Goal: Book appointment/travel/reservation

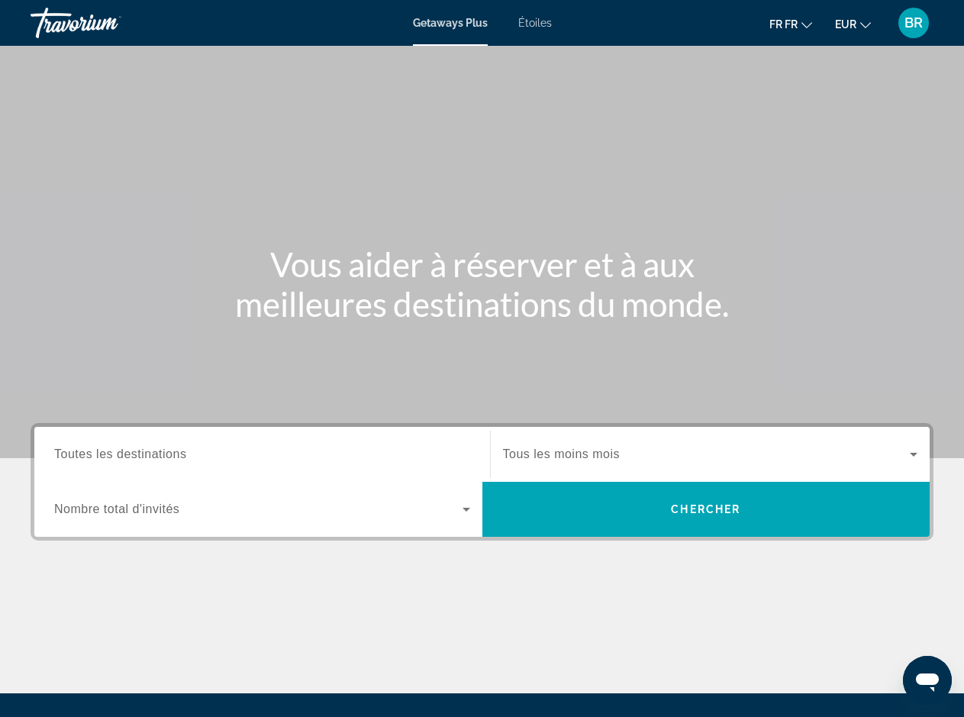
click at [572, 459] on span "Tous les moins mois" at bounding box center [562, 453] width 118 height 13
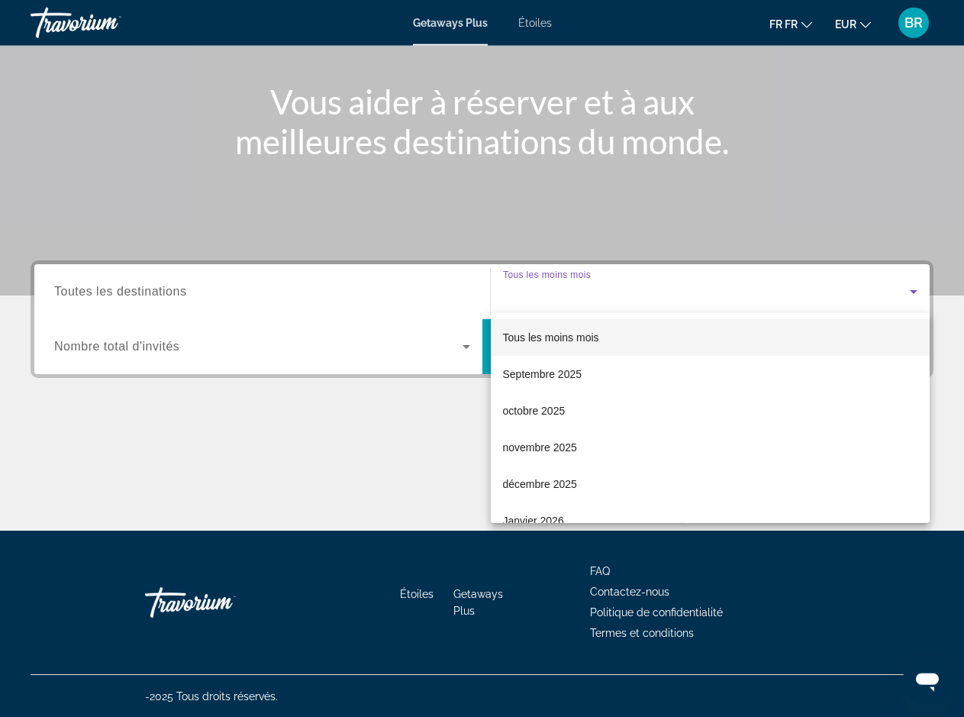
scroll to position [163, 0]
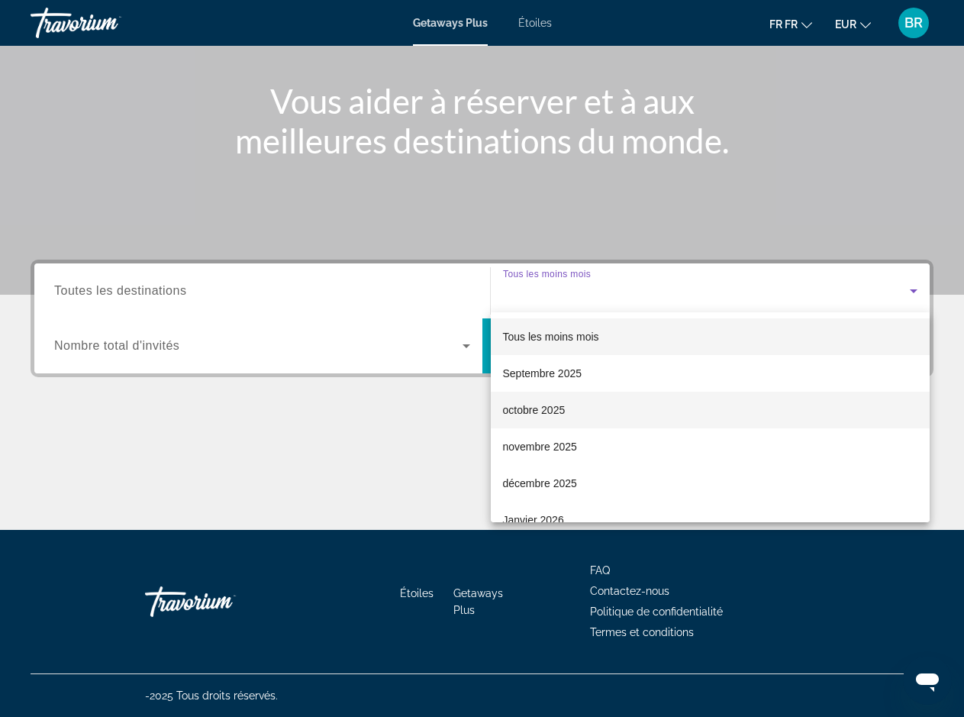
click at [534, 410] on span "octobre 2025" at bounding box center [534, 410] width 63 height 18
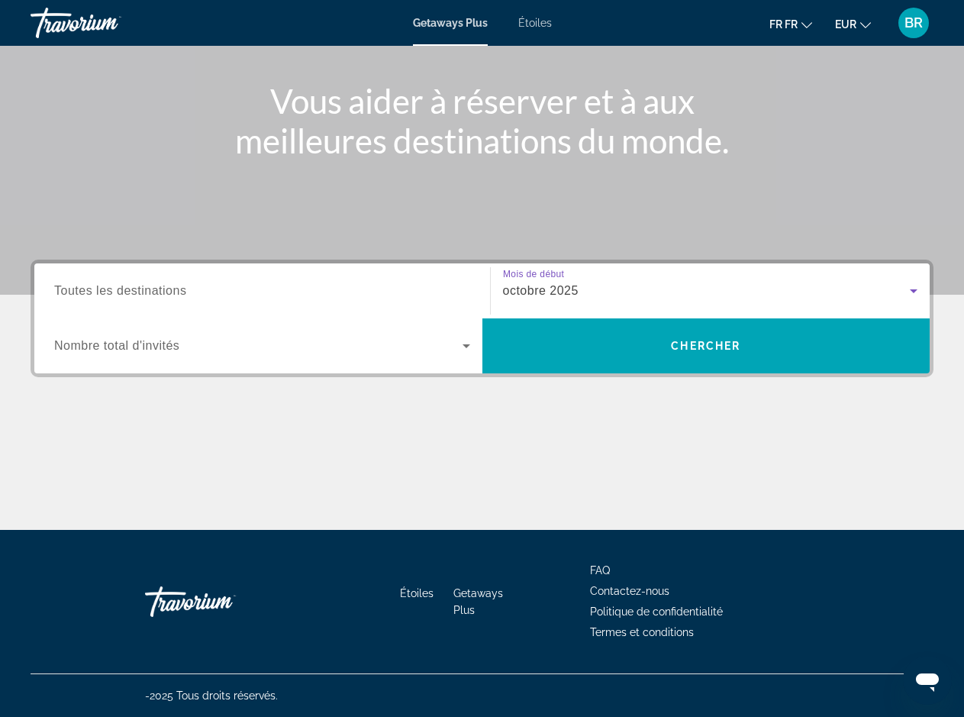
click at [64, 295] on span "Toutes les destinations" at bounding box center [120, 290] width 132 height 13
click at [64, 295] on input "Destination Toutes les destinations" at bounding box center [262, 291] width 416 height 18
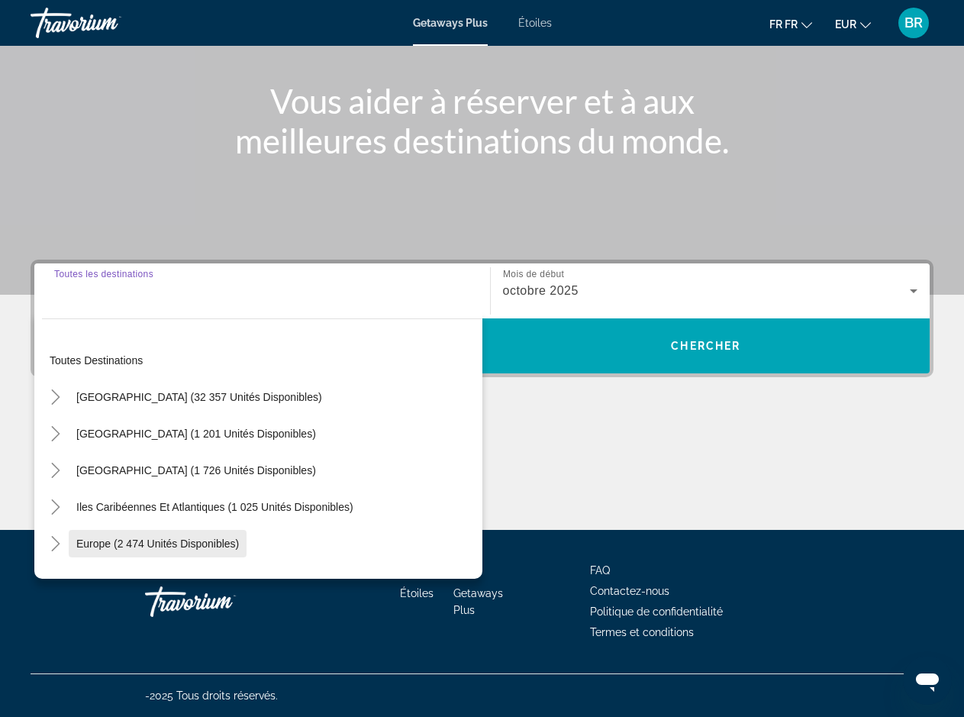
click at [103, 540] on span "Europe (2 474 unités disponibles)" at bounding box center [157, 543] width 163 height 12
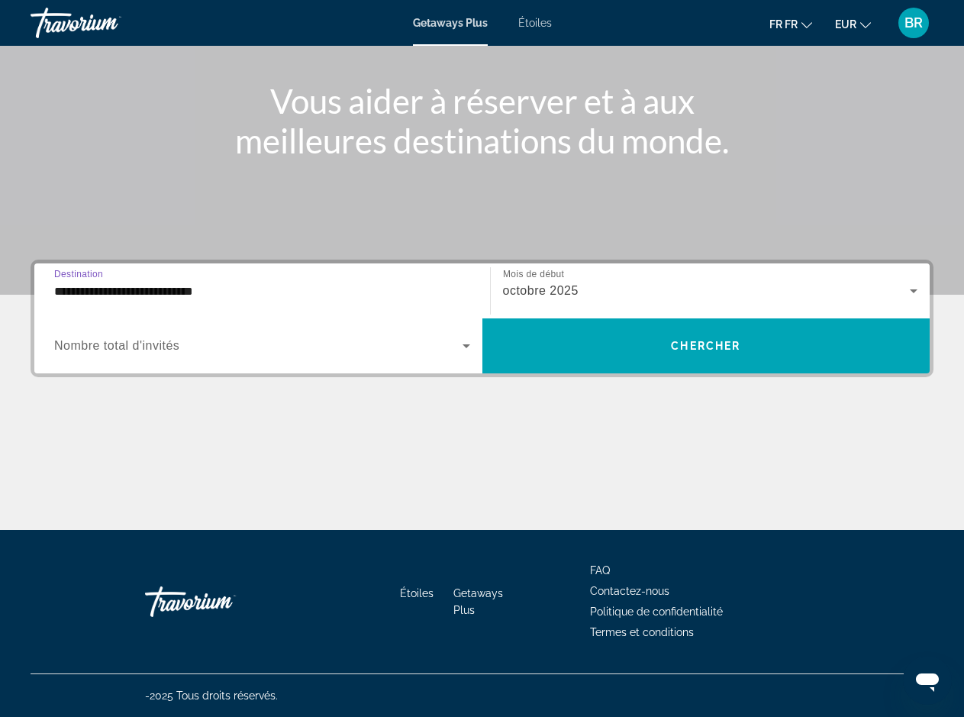
click at [186, 290] on input "**********" at bounding box center [262, 291] width 416 height 18
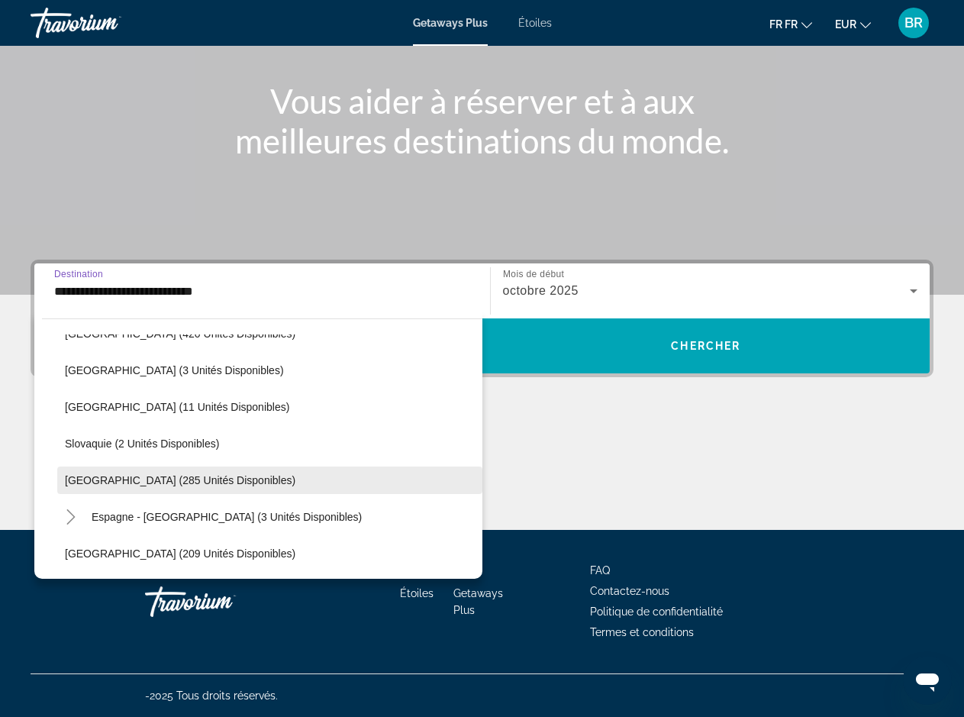
scroll to position [700, 0]
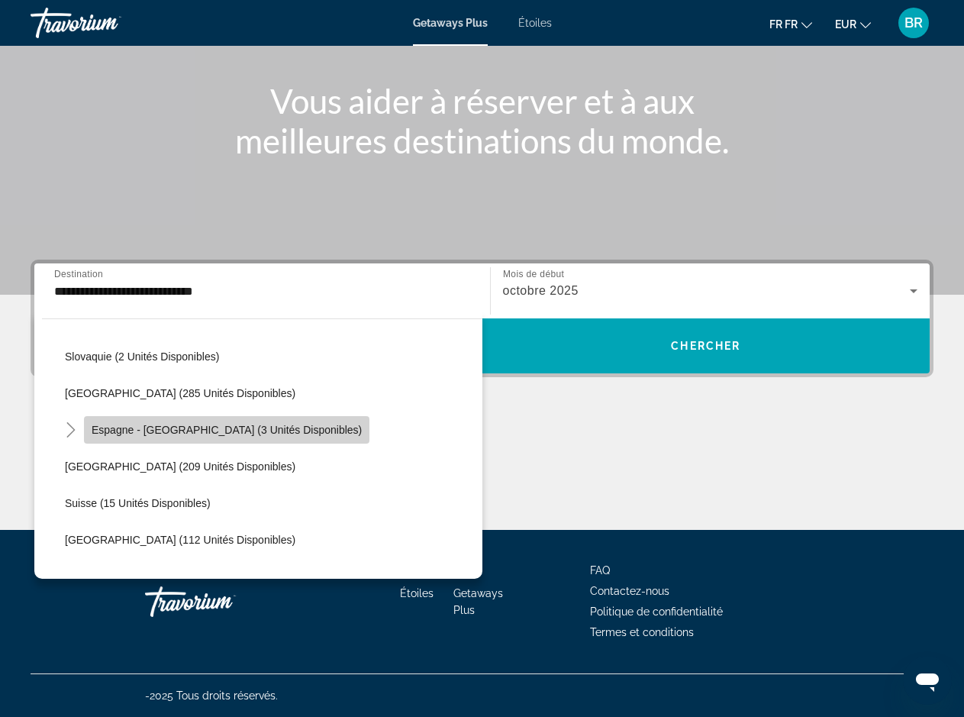
click at [303, 435] on span "Espagne - [GEOGRAPHIC_DATA] (3 unités disponibles)" at bounding box center [227, 430] width 270 height 12
type input "**********"
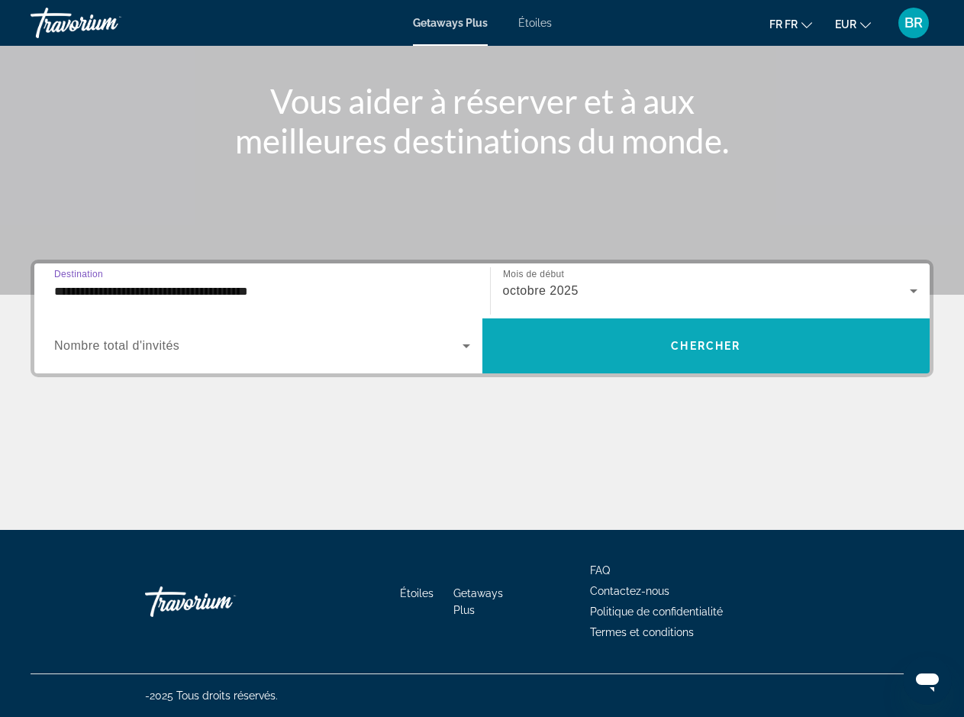
click at [732, 351] on span "Chercher" at bounding box center [705, 346] width 69 height 12
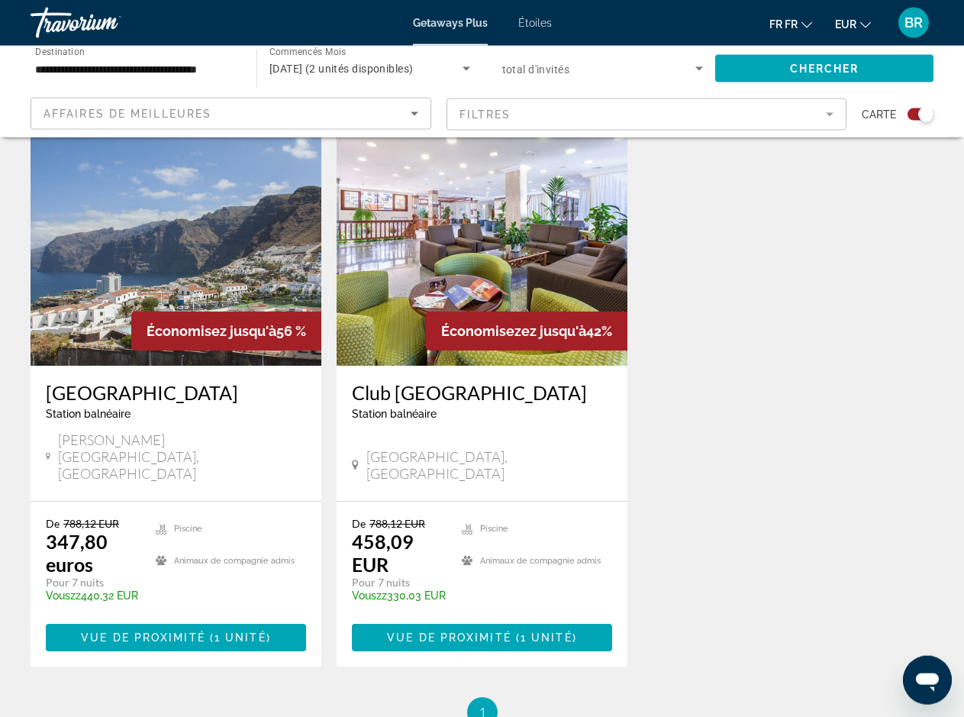
scroll to position [545, 0]
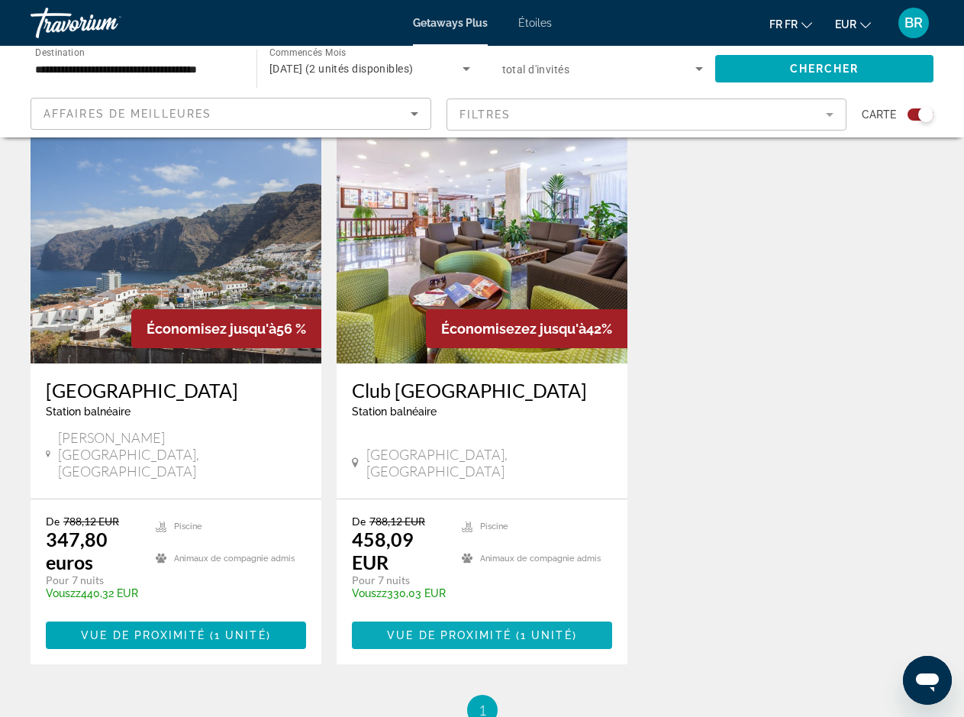
click at [494, 617] on span "Principaux contenus" at bounding box center [482, 635] width 260 height 37
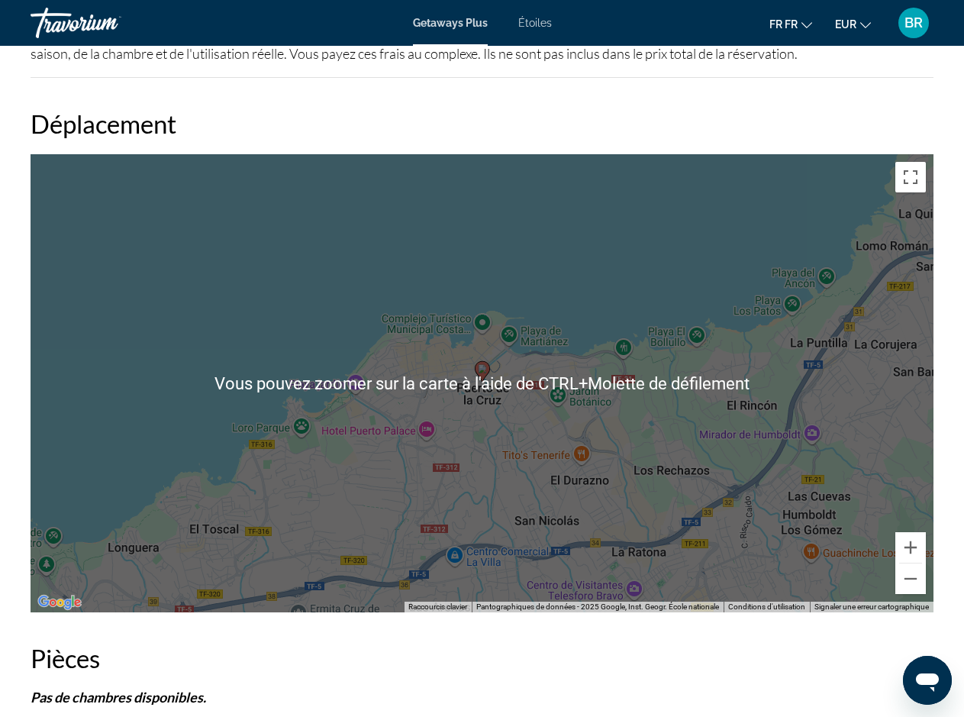
scroll to position [2310, 0]
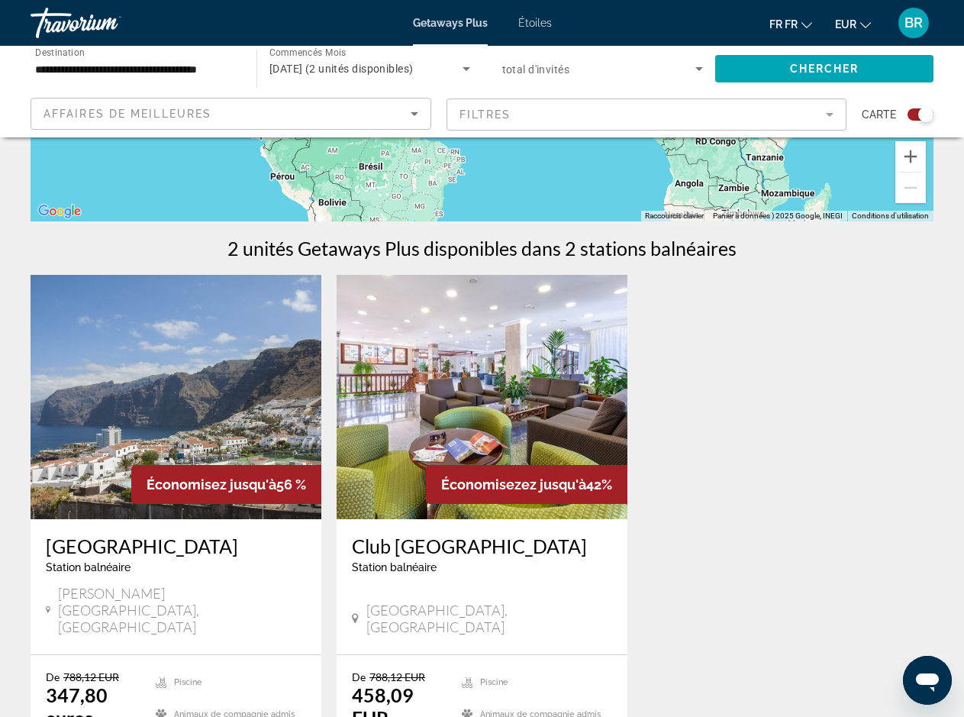
scroll to position [545, 0]
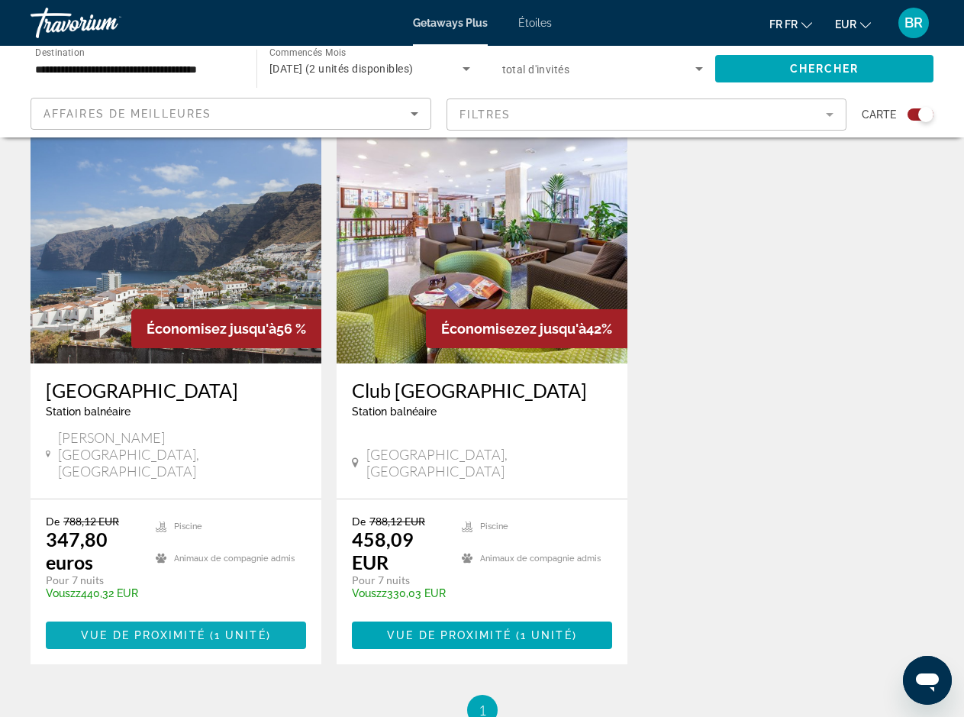
click at [179, 629] on span "Vue de proximité" at bounding box center [143, 635] width 124 height 12
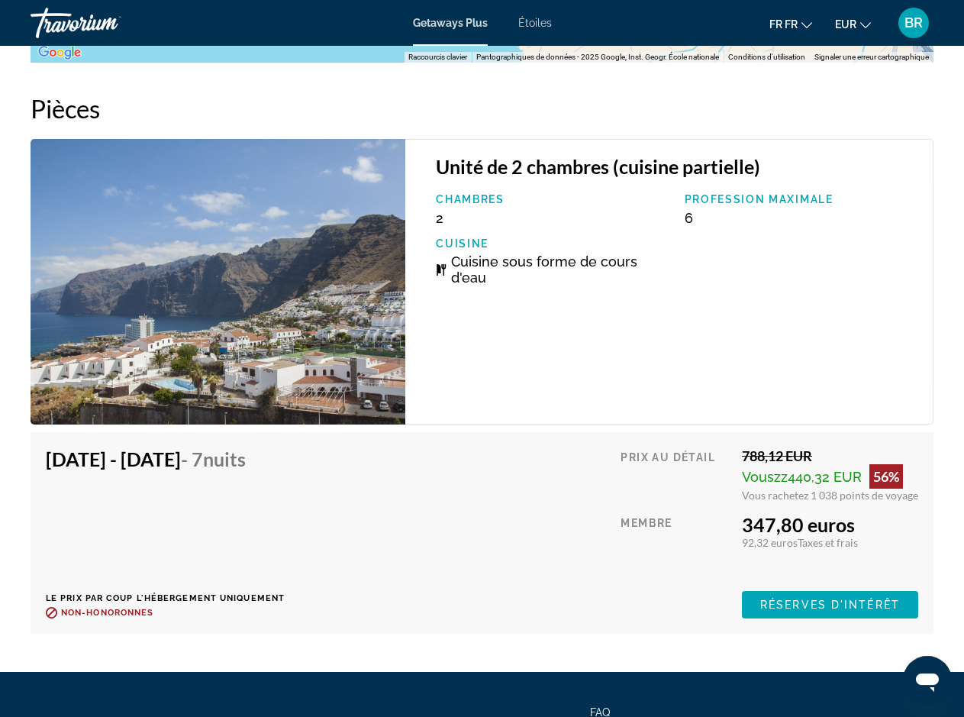
scroll to position [2803, 0]
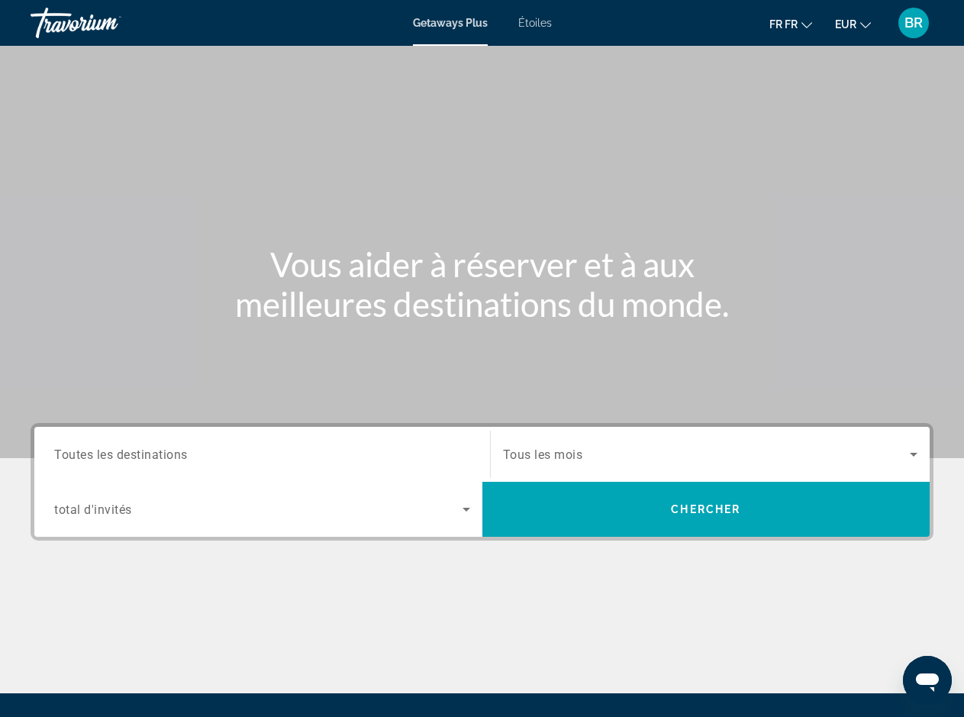
click at [199, 456] on input "Destination Toutes les destinations" at bounding box center [262, 455] width 416 height 18
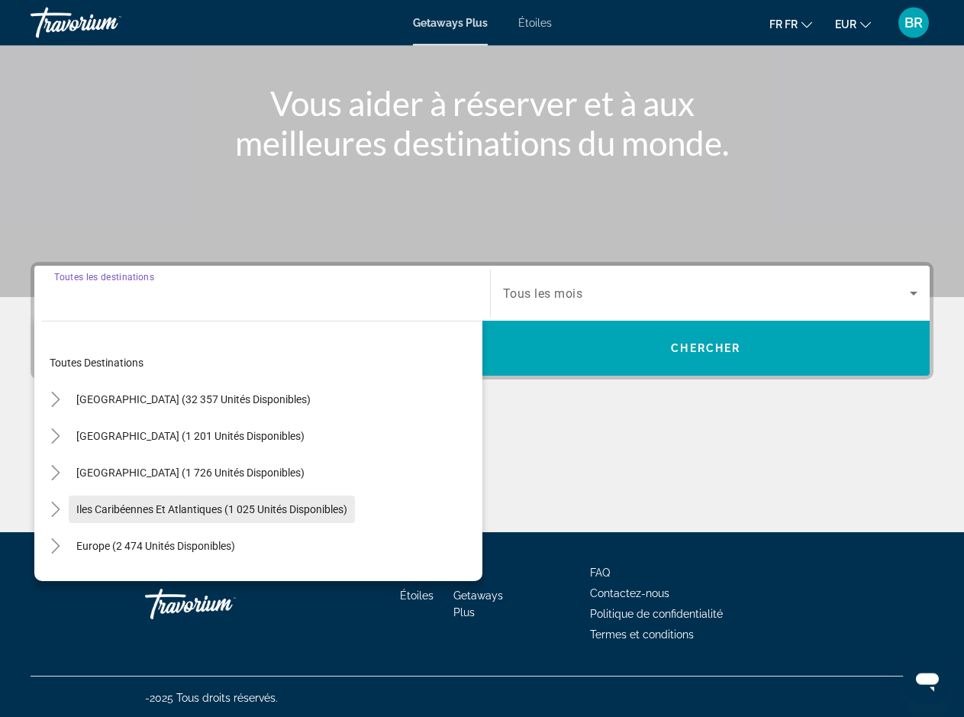
scroll to position [163, 0]
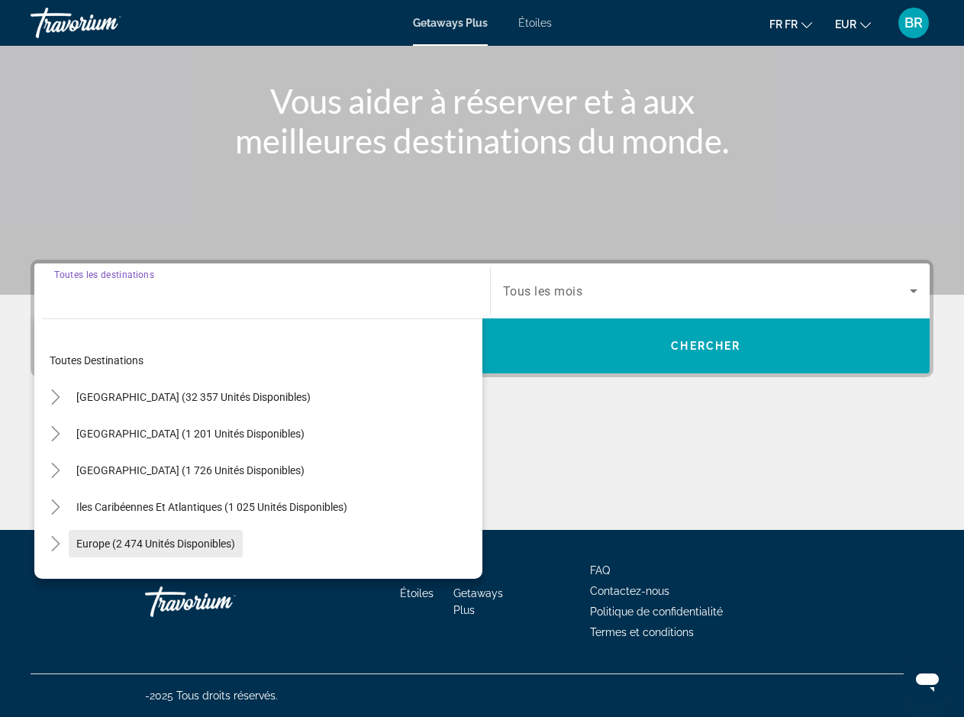
click at [189, 543] on span "Europe (2 474 unités disponibles)" at bounding box center [155, 543] width 159 height 12
type input "**********"
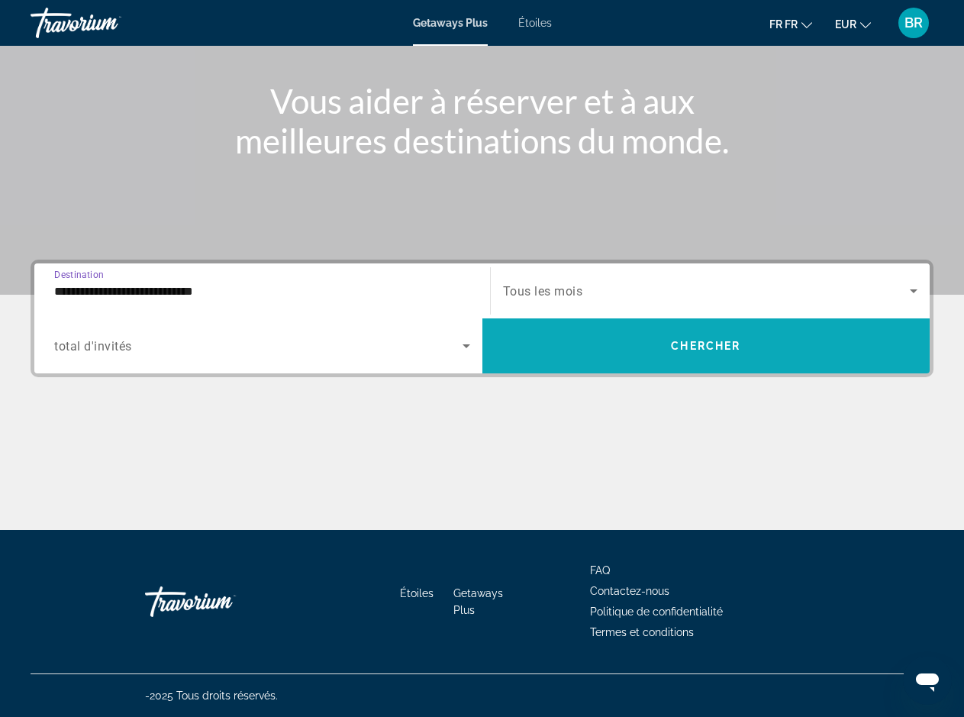
click at [649, 356] on span "Le widget de recherche" at bounding box center [706, 345] width 448 height 37
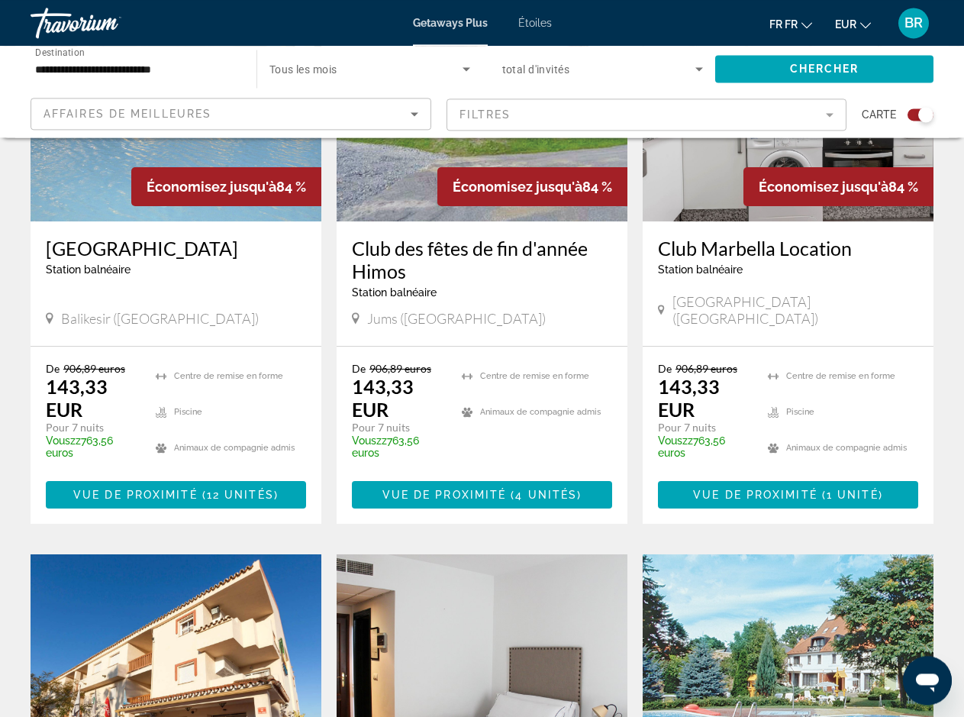
scroll to position [1246, 0]
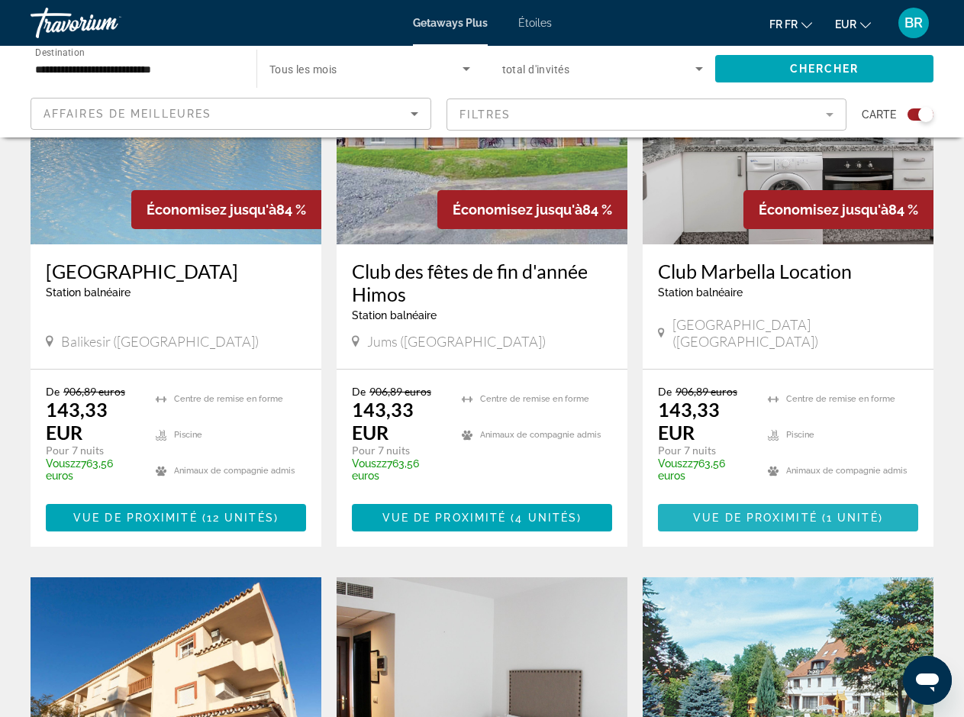
click at [756, 511] on span "Vue de proximité" at bounding box center [755, 517] width 124 height 12
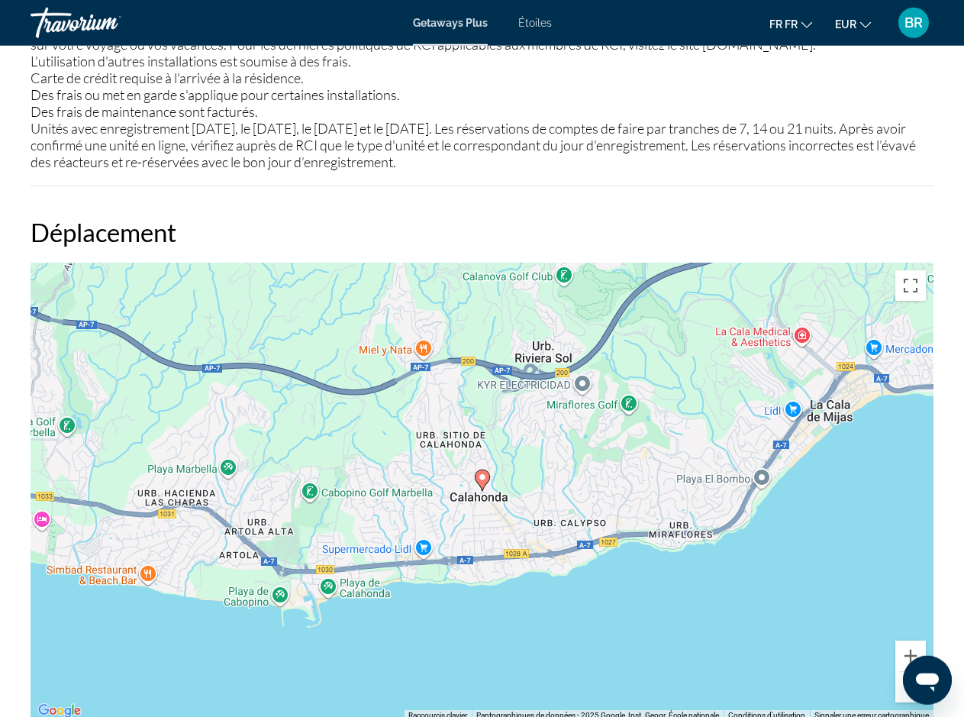
scroll to position [2258, 0]
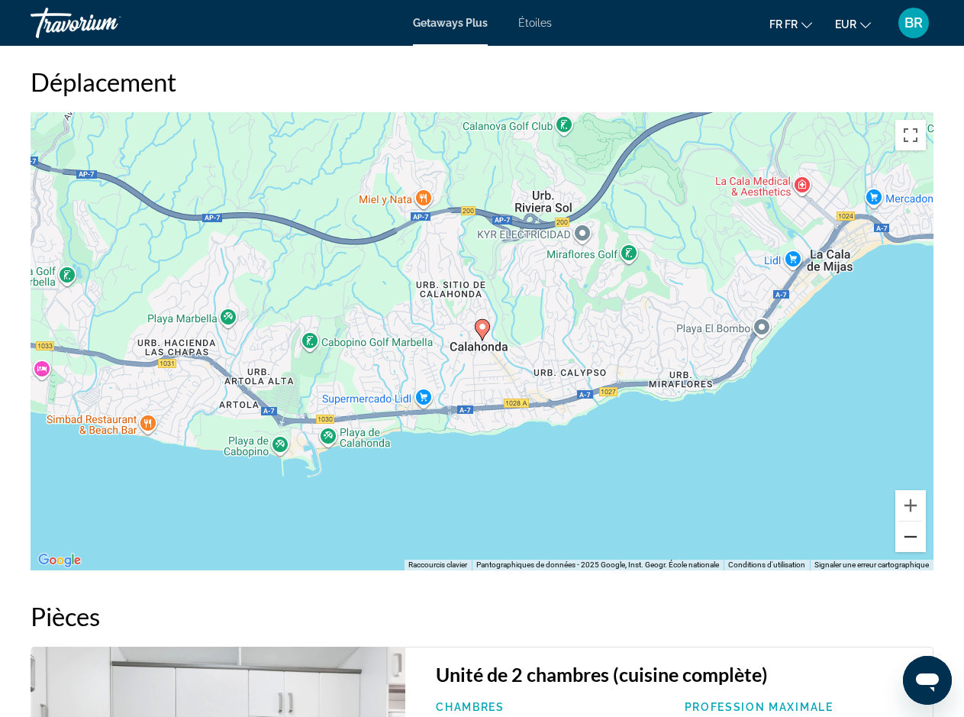
click at [908, 521] on button "A l'arrière du zoom" at bounding box center [910, 536] width 31 height 31
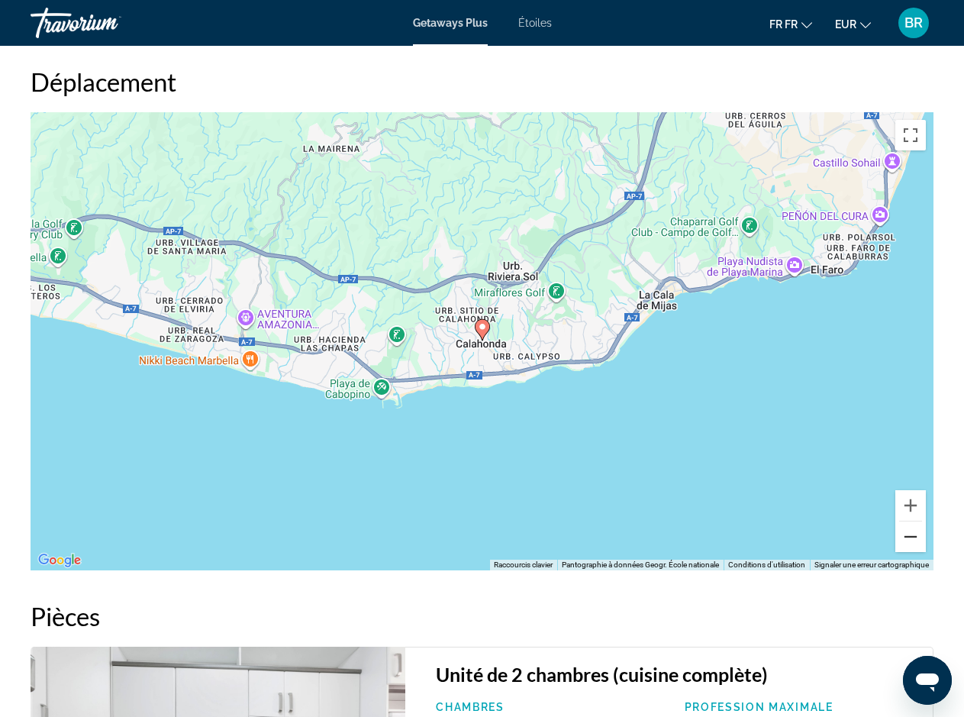
click at [908, 521] on button "A l'arrière du zoom" at bounding box center [910, 536] width 31 height 31
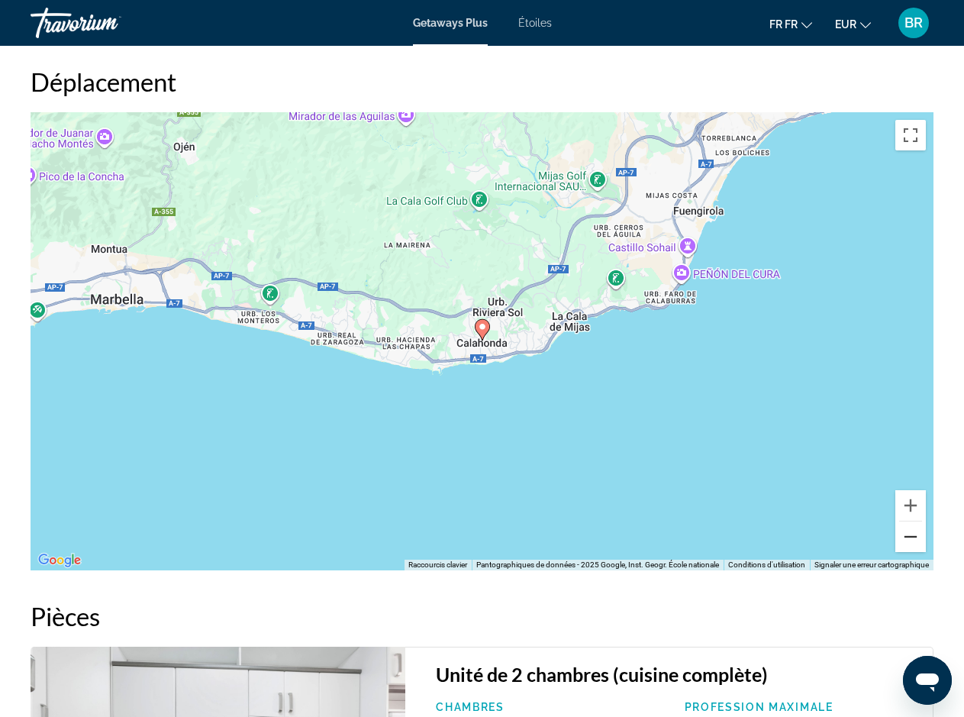
click at [908, 521] on button "A l'arrière du zoom" at bounding box center [910, 536] width 31 height 31
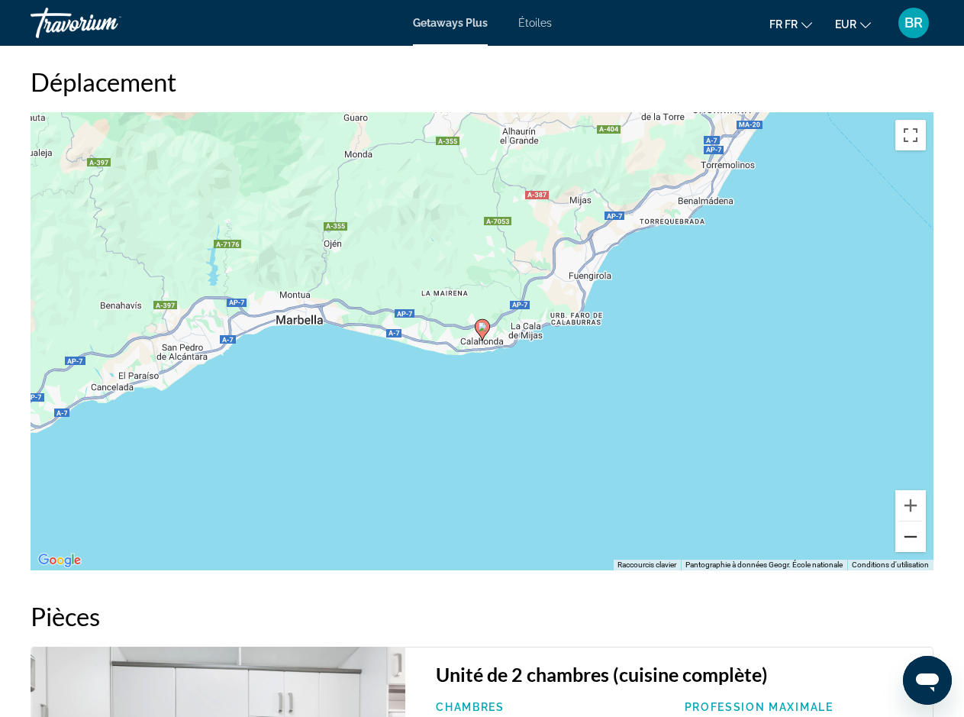
click at [908, 521] on button "A l'arrière du zoom" at bounding box center [910, 536] width 31 height 31
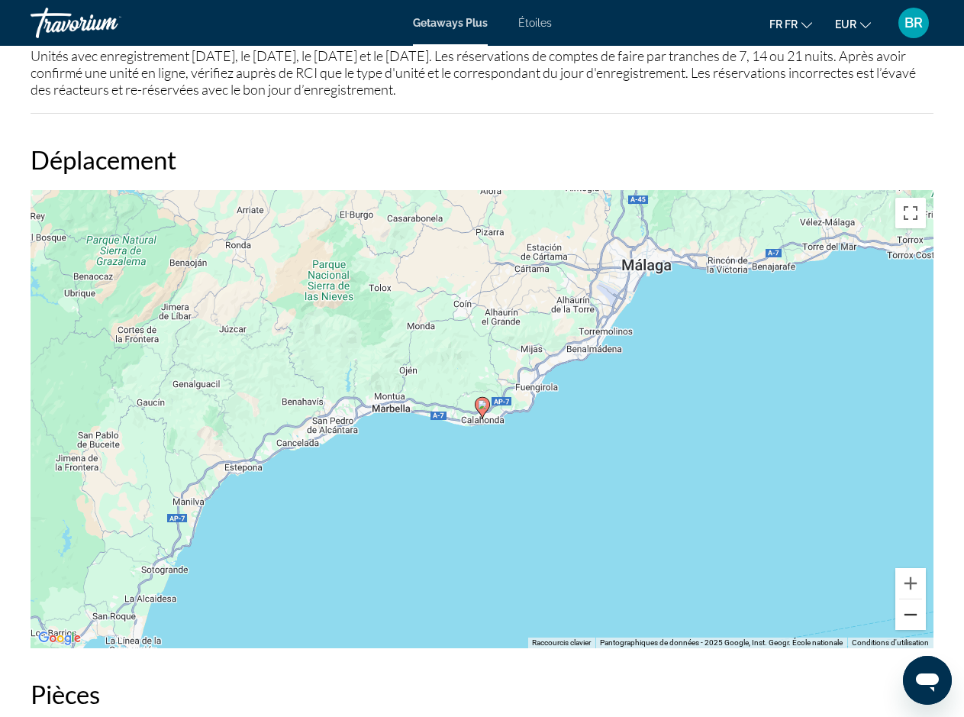
scroll to position [1868, 0]
